Goal: Task Accomplishment & Management: Use online tool/utility

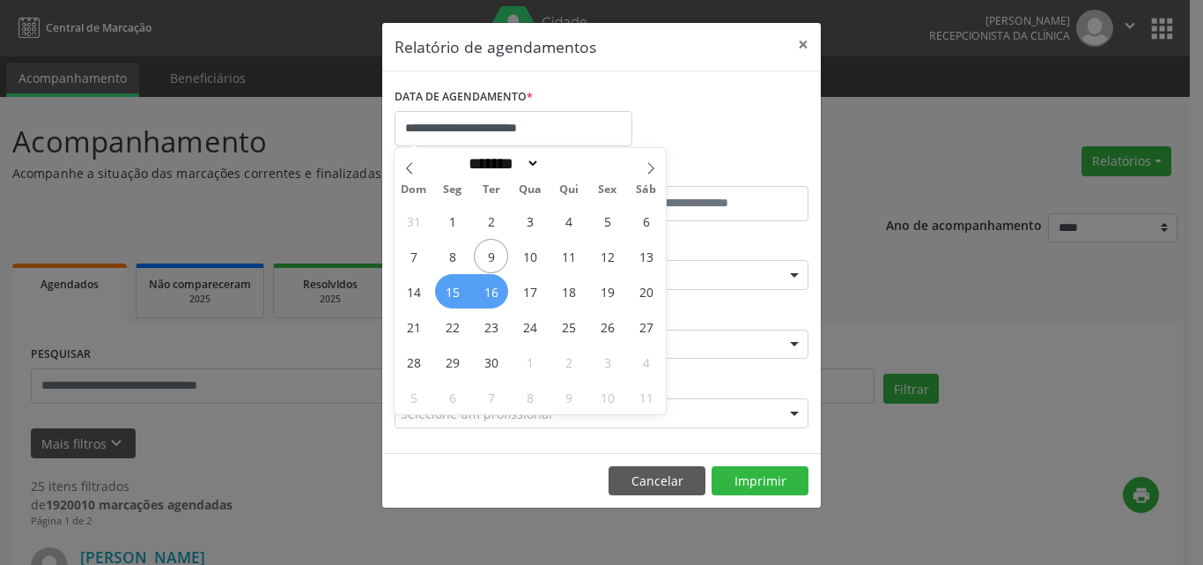
select select "*"
click at [492, 329] on span "23" at bounding box center [491, 326] width 34 height 34
type input "**********"
click at [536, 330] on span "24" at bounding box center [530, 326] width 34 height 34
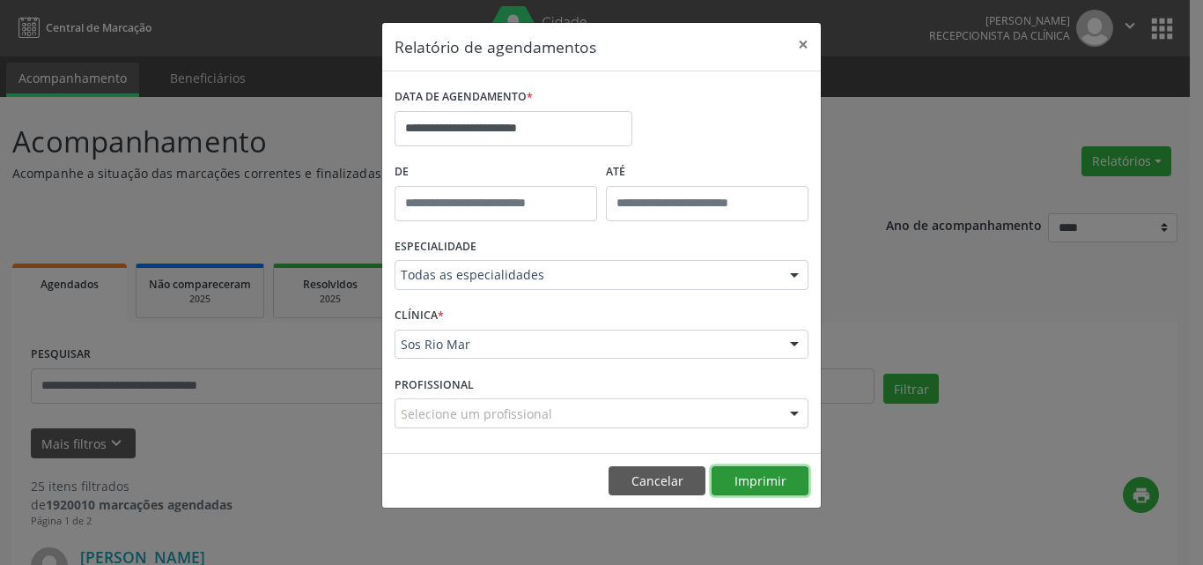
click at [771, 473] on button "Imprimir" at bounding box center [760, 481] width 97 height 30
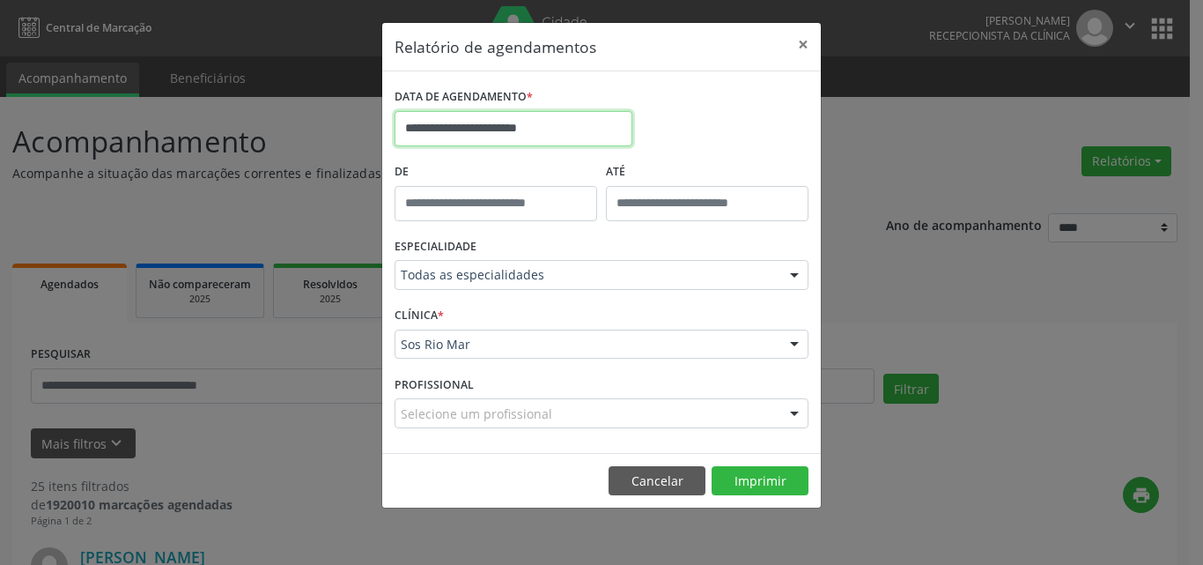
click at [461, 131] on input "**********" at bounding box center [514, 128] width 238 height 35
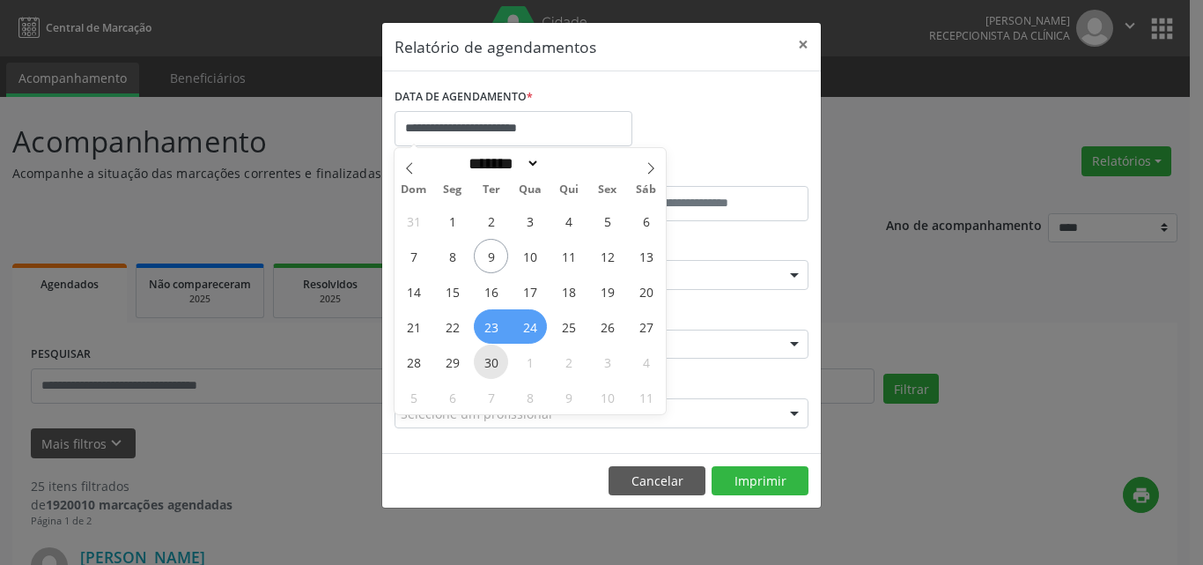
click at [496, 368] on span "30" at bounding box center [491, 361] width 34 height 34
type input "**********"
click at [523, 366] on span "1" at bounding box center [530, 361] width 34 height 34
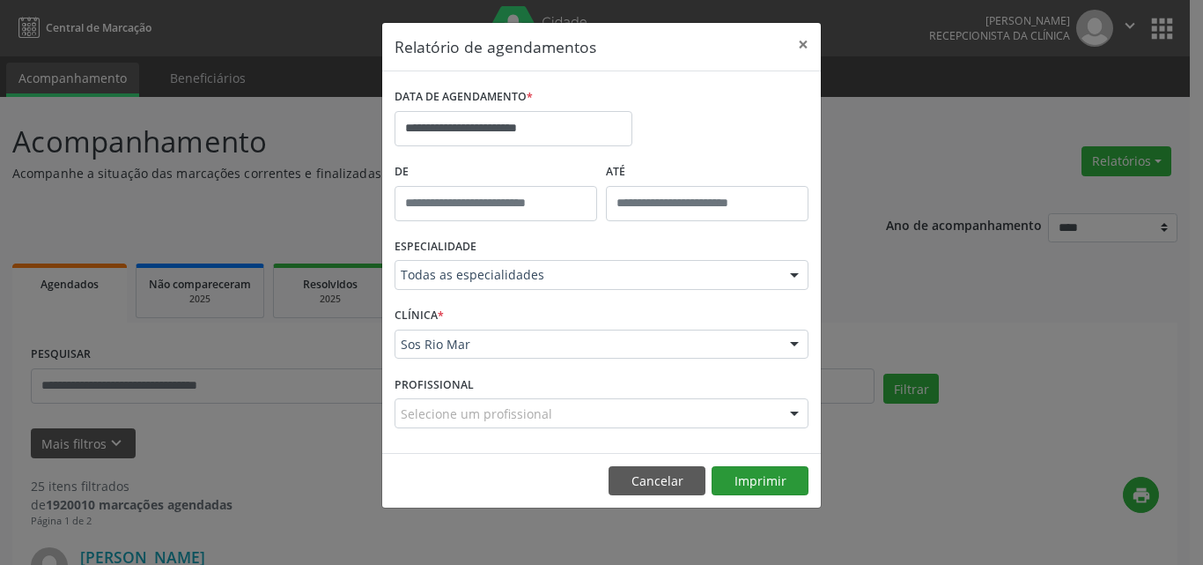
click at [768, 463] on footer "Cancelar Imprimir" at bounding box center [601, 480] width 439 height 55
click at [766, 480] on button "Imprimir" at bounding box center [760, 481] width 97 height 30
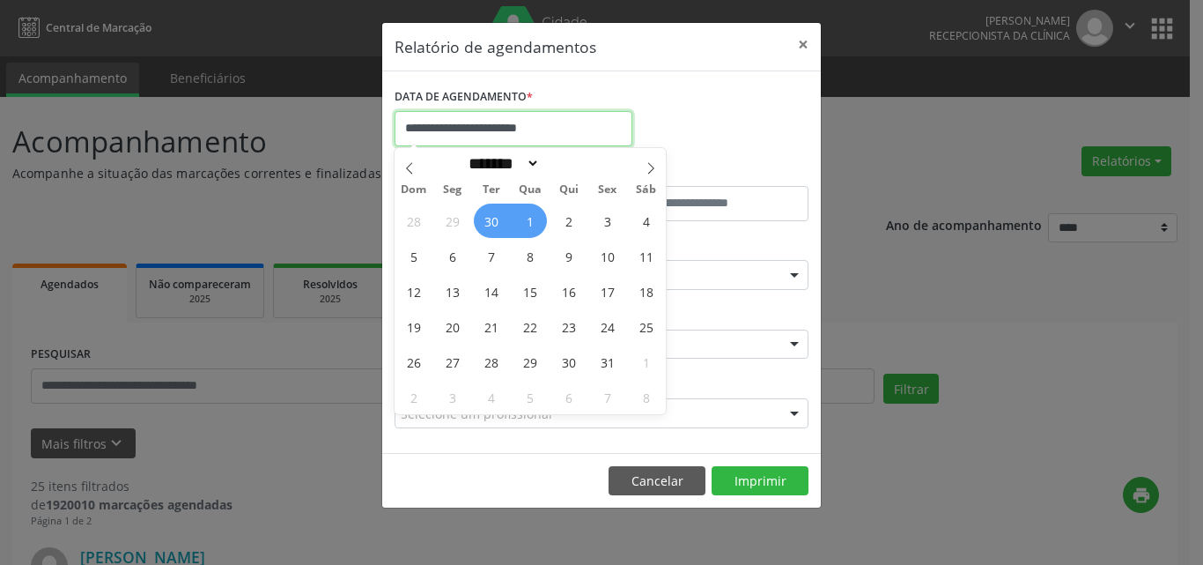
click at [498, 130] on input "**********" at bounding box center [514, 128] width 238 height 35
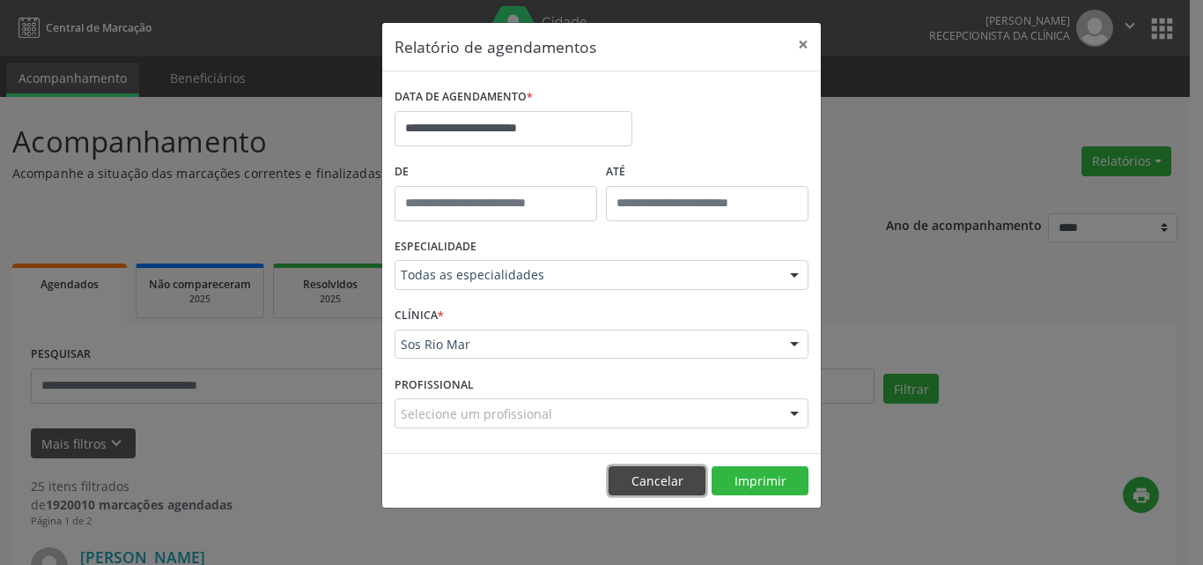
click at [664, 476] on button "Cancelar" at bounding box center [657, 481] width 97 height 30
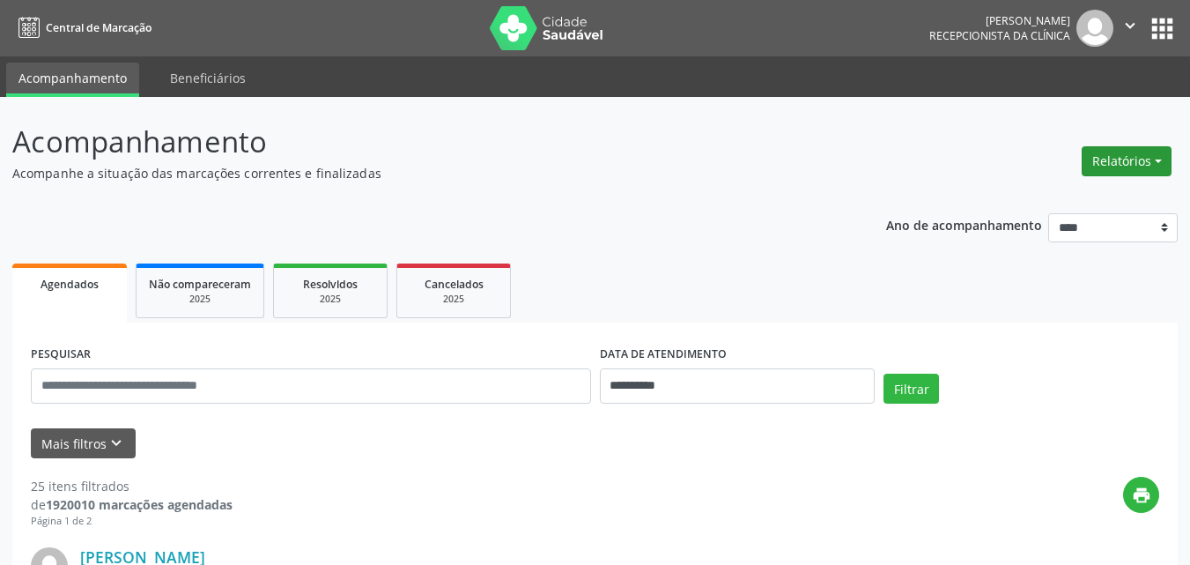
click at [1118, 153] on button "Relatórios" at bounding box center [1127, 161] width 90 height 30
click at [1009, 192] on link "Agendamentos" at bounding box center [1077, 199] width 189 height 25
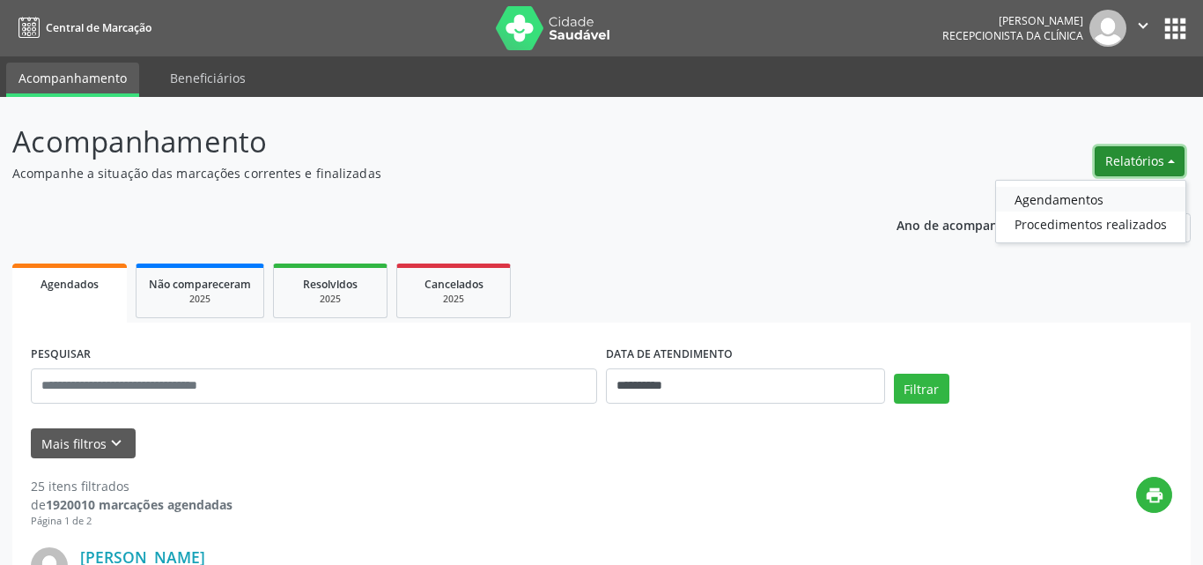
select select "*"
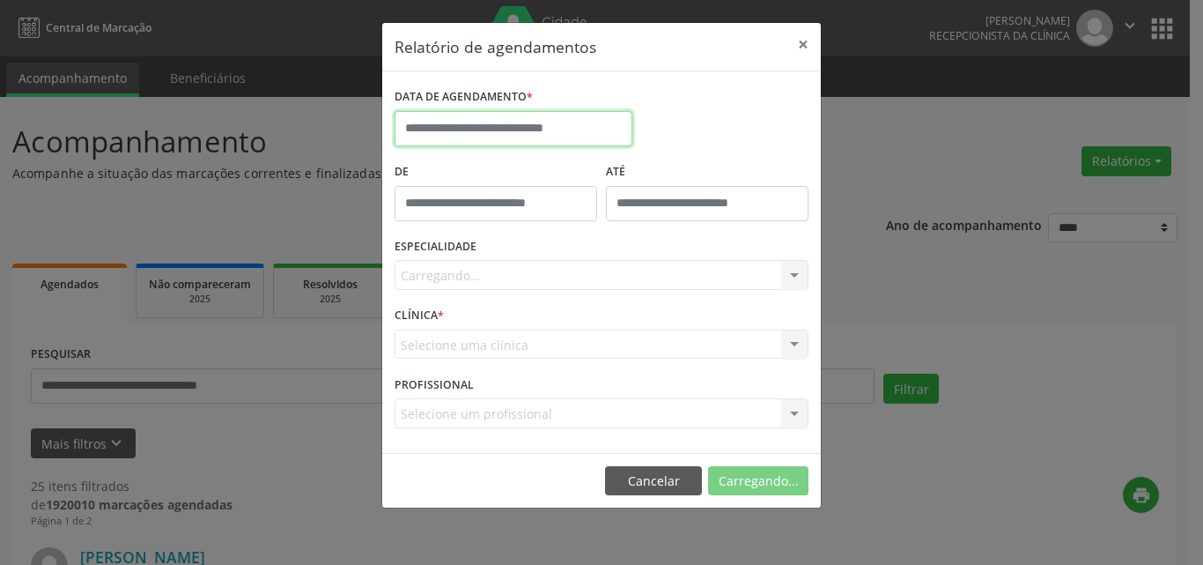
drag, startPoint x: 477, startPoint y: 119, endPoint x: 475, endPoint y: 133, distance: 14.2
click at [476, 119] on input "text" at bounding box center [514, 128] width 238 height 35
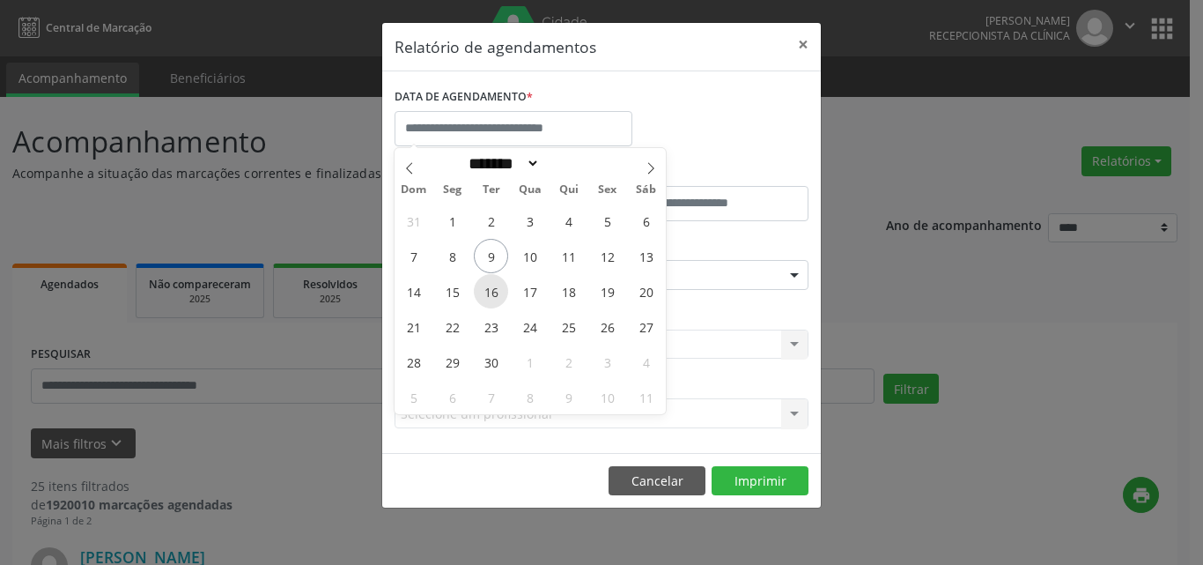
click at [496, 293] on span "16" at bounding box center [491, 291] width 34 height 34
type input "**********"
click at [541, 292] on span "17" at bounding box center [530, 291] width 34 height 34
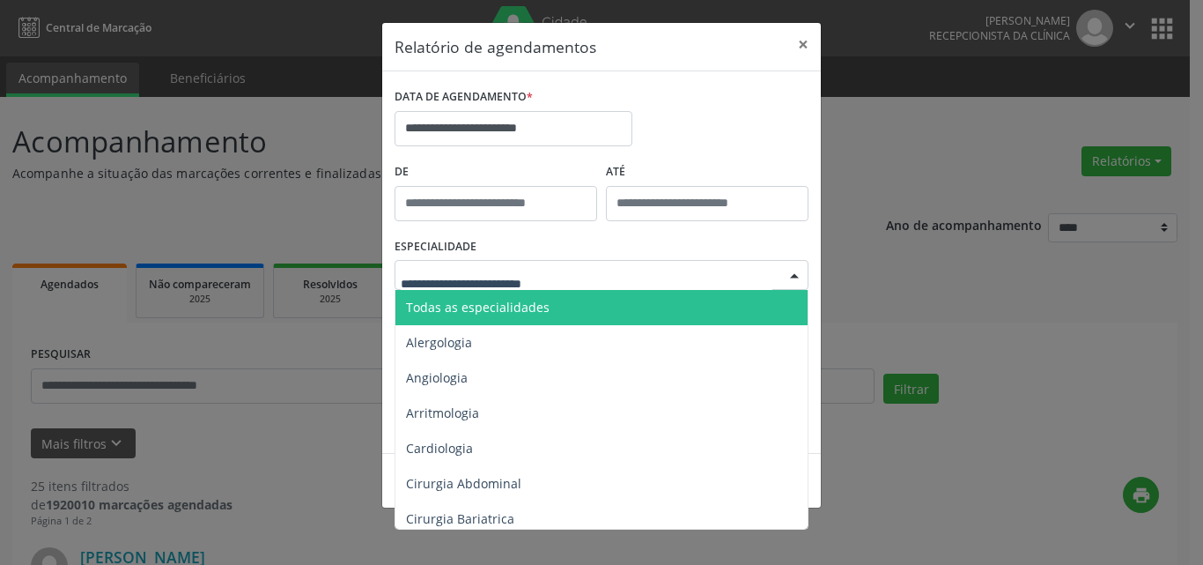
click at [550, 300] on span "Todas as especialidades" at bounding box center [603, 307] width 415 height 35
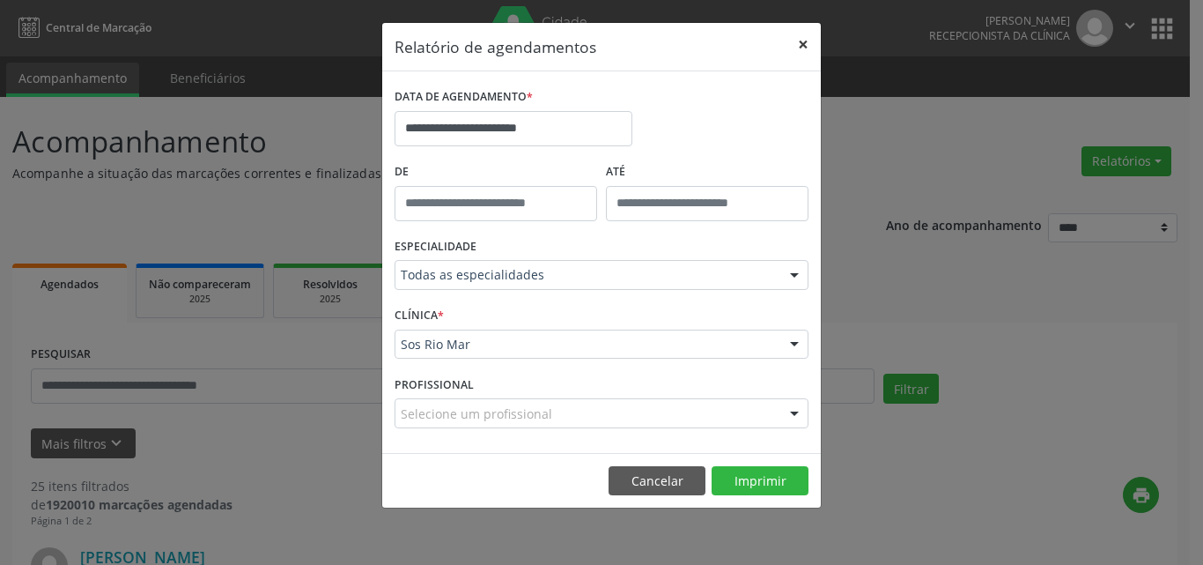
click at [808, 49] on button "×" at bounding box center [803, 44] width 35 height 43
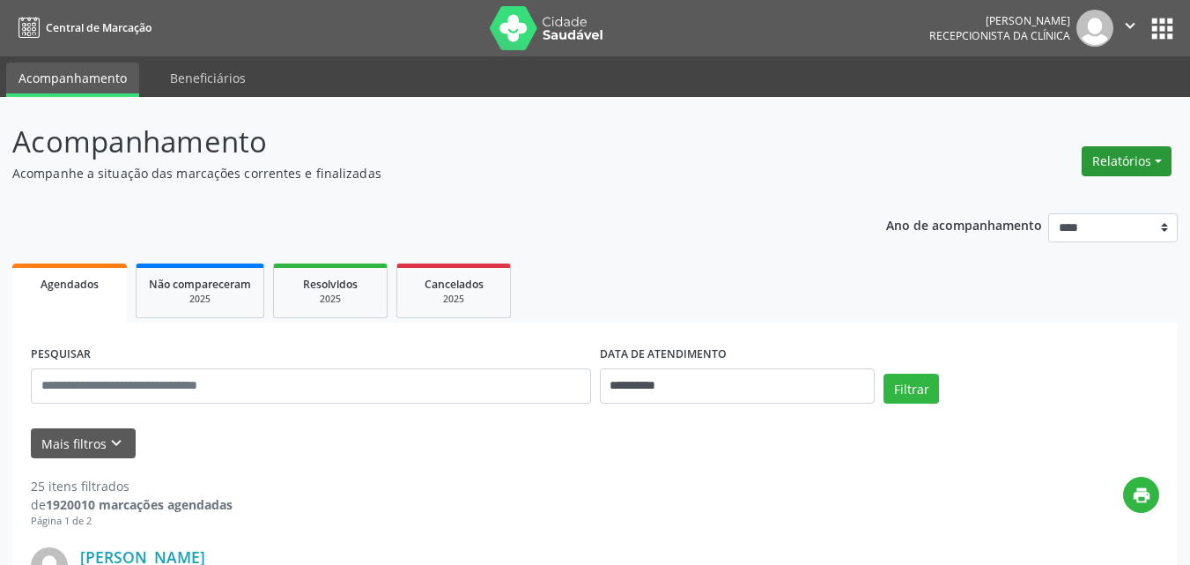
click at [1104, 159] on button "Relatórios" at bounding box center [1127, 161] width 90 height 30
click at [1025, 201] on link "Agendamentos" at bounding box center [1077, 199] width 189 height 25
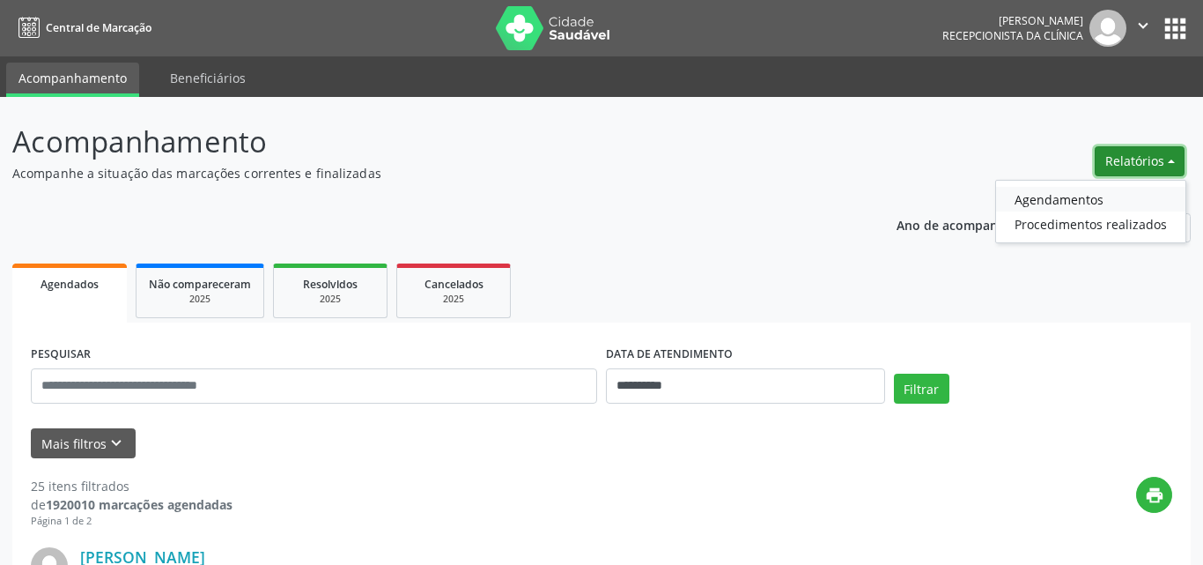
select select "*"
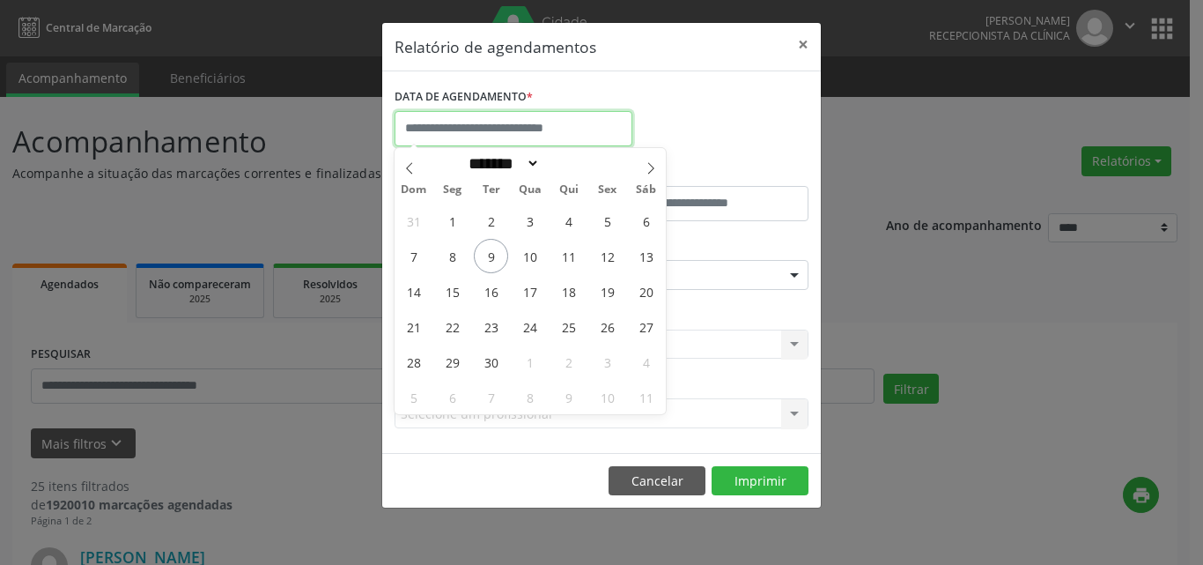
click at [532, 124] on input "text" at bounding box center [514, 128] width 238 height 35
click at [456, 321] on span "22" at bounding box center [452, 326] width 34 height 34
type input "**********"
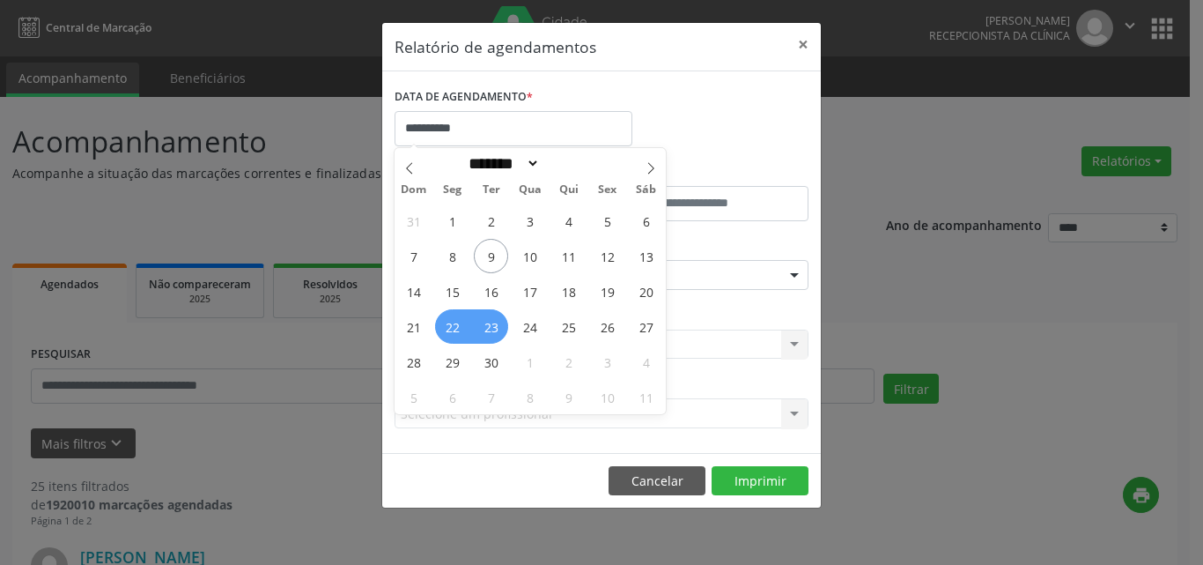
click at [499, 323] on span "23" at bounding box center [491, 326] width 34 height 34
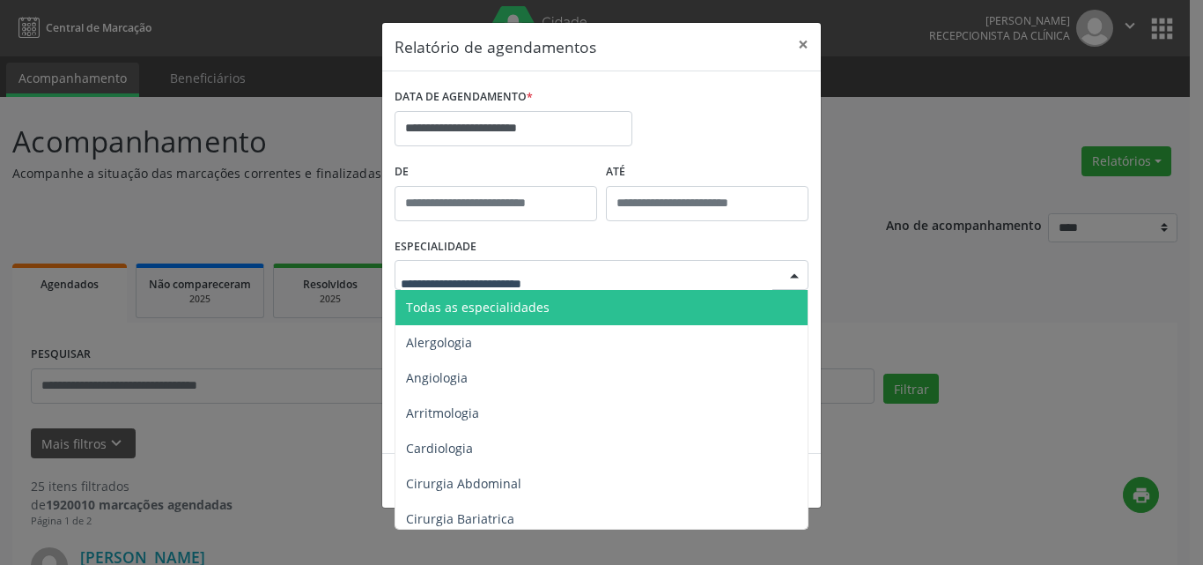
click at [595, 270] on div at bounding box center [602, 275] width 414 height 30
click at [611, 302] on span "Todas as especialidades" at bounding box center [603, 307] width 415 height 35
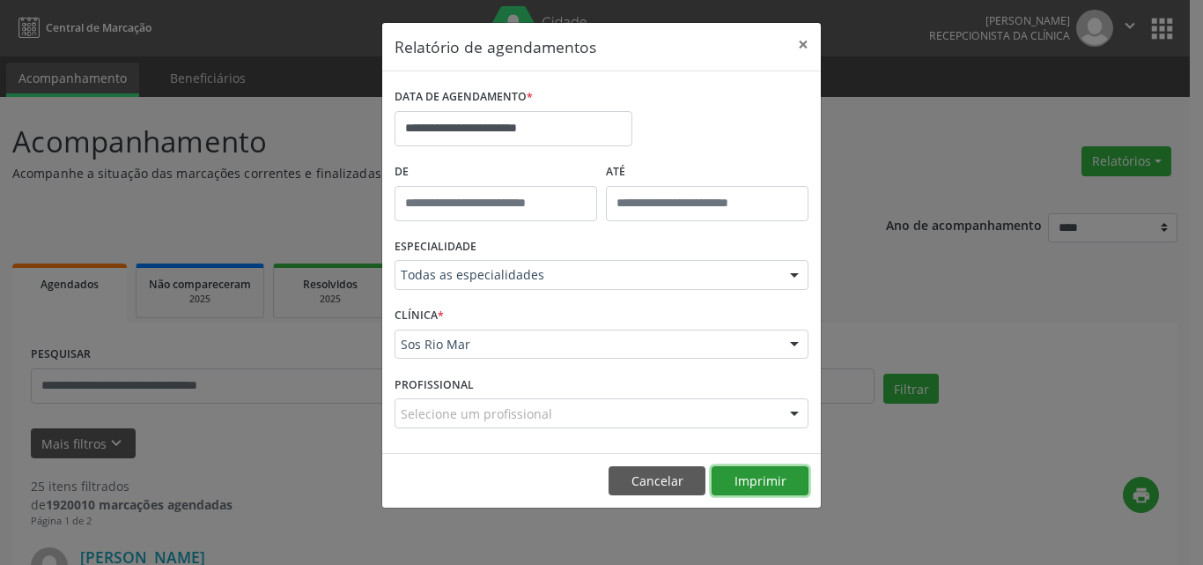
click at [747, 479] on button "Imprimir" at bounding box center [760, 481] width 97 height 30
